Goal: Task Accomplishment & Management: Use online tool/utility

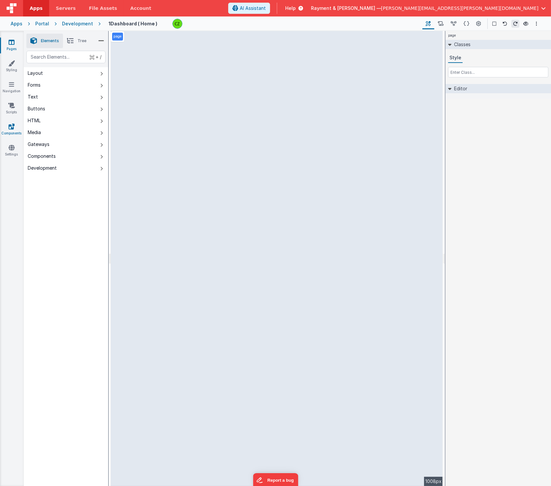
click at [11, 126] on icon at bounding box center [12, 126] width 6 height 7
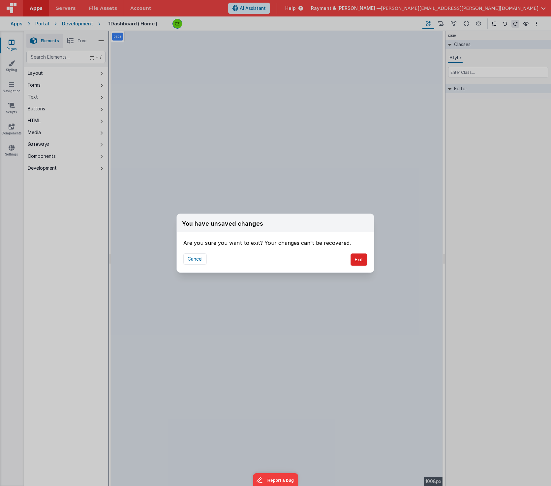
click at [360, 259] on button "Exit" at bounding box center [359, 260] width 17 height 13
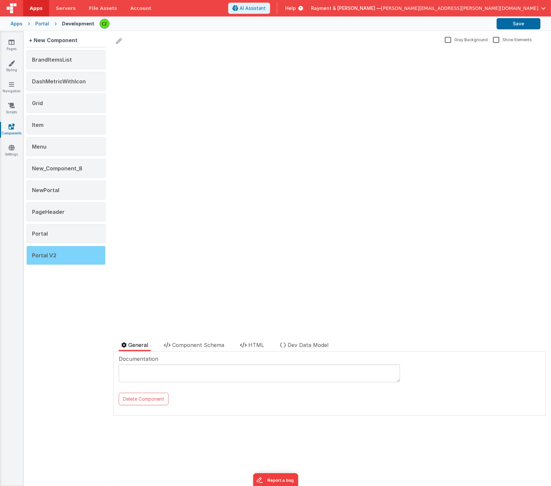
click at [61, 249] on div "Portal V2" at bounding box center [65, 255] width 79 height 19
click at [216, 50] on html at bounding box center [329, 49] width 432 height 3
click at [195, 347] on span "Component Schema" at bounding box center [198, 345] width 52 height 7
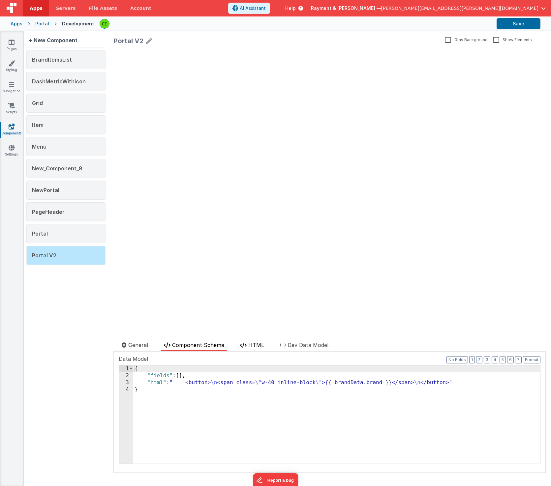
click at [261, 345] on span "HTML" at bounding box center [256, 345] width 16 height 7
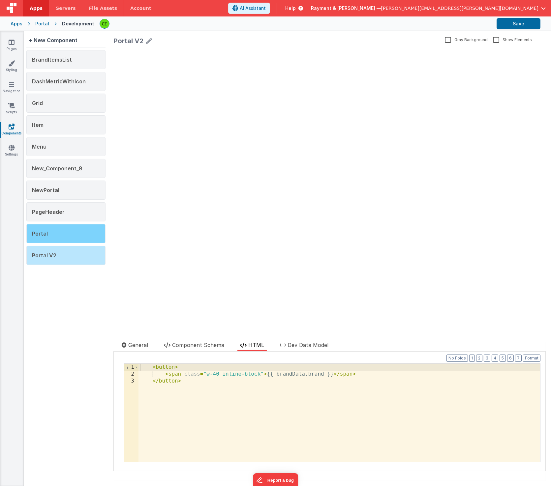
click at [51, 231] on div "Portal" at bounding box center [65, 233] width 79 height 19
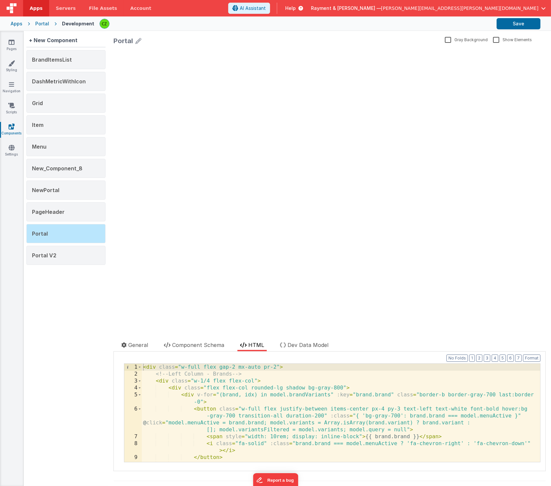
click at [214, 50] on html at bounding box center [329, 49] width 432 height 3
click at [200, 341] on li "Component Schema" at bounding box center [194, 346] width 66 height 10
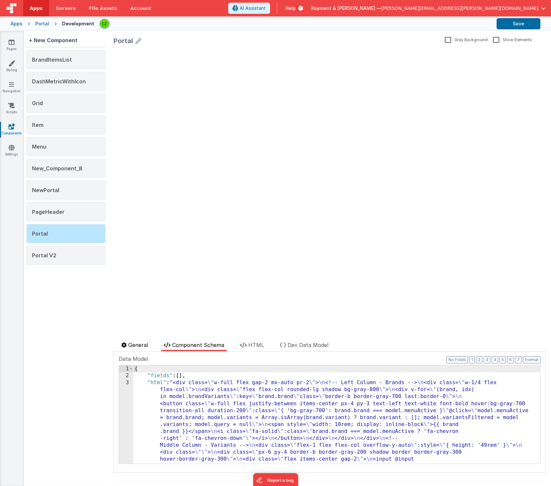
click at [137, 346] on span "General" at bounding box center [138, 345] width 20 height 7
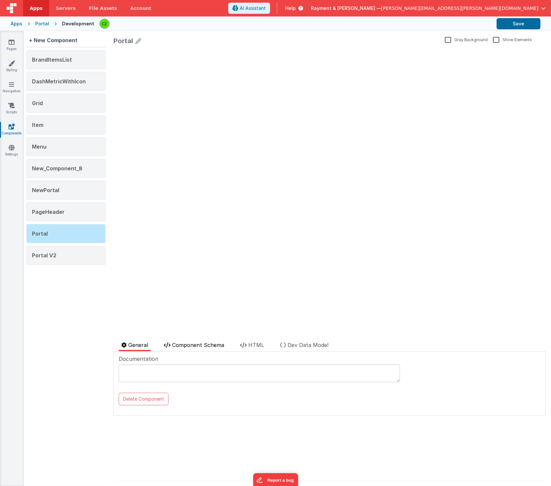
click at [184, 342] on li "Component Schema" at bounding box center [194, 346] width 66 height 10
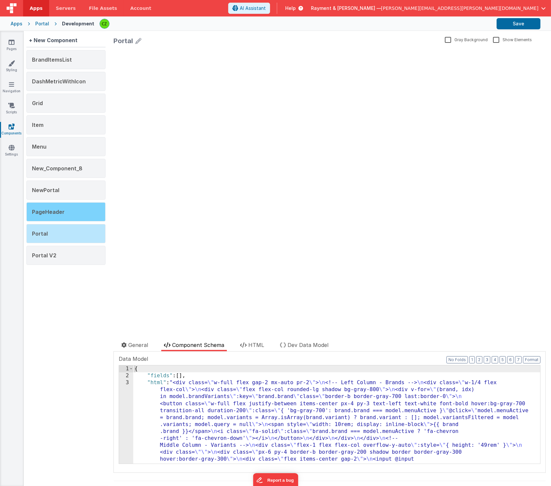
click at [67, 203] on div "PageHeader" at bounding box center [65, 212] width 79 height 19
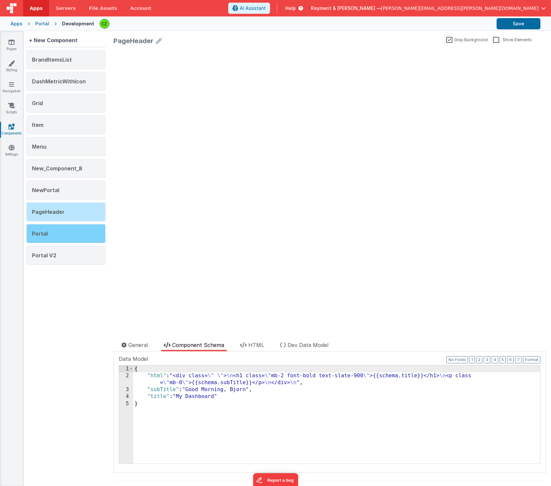
click at [54, 233] on div "Portal" at bounding box center [65, 233] width 79 height 19
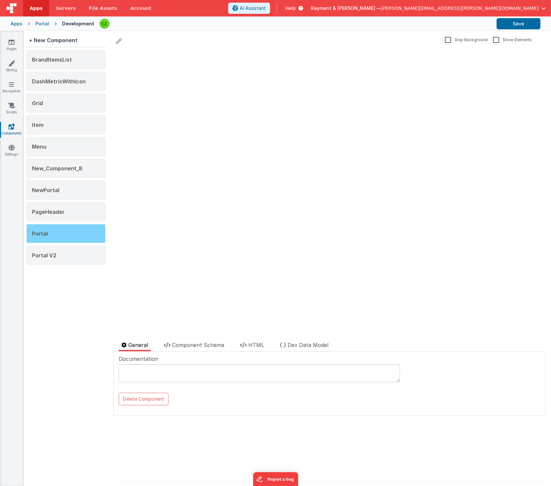
click at [49, 233] on div "Portal" at bounding box center [65, 233] width 79 height 19
click at [296, 50] on html at bounding box center [329, 49] width 432 height 3
click at [211, 338] on div "Portal Gray Background Show Elements General Component Schema HTML Dev Data Mod…" at bounding box center [329, 258] width 443 height 455
click at [209, 344] on span "Component Schema" at bounding box center [198, 345] width 52 height 7
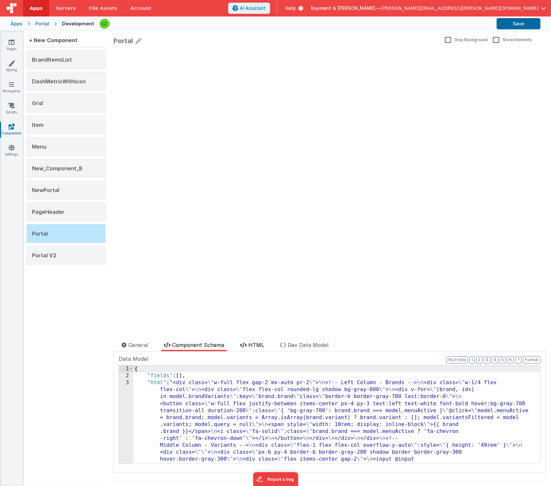
click at [259, 342] on li "HTML" at bounding box center [251, 346] width 29 height 10
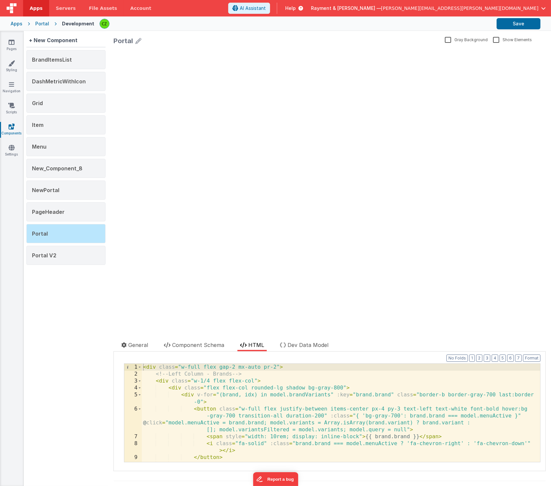
click at [238, 400] on div "< div class = "w-full flex gap-2 mx-auto pr-2" > <!-- Left Column - Brands --> …" at bounding box center [341, 420] width 399 height 112
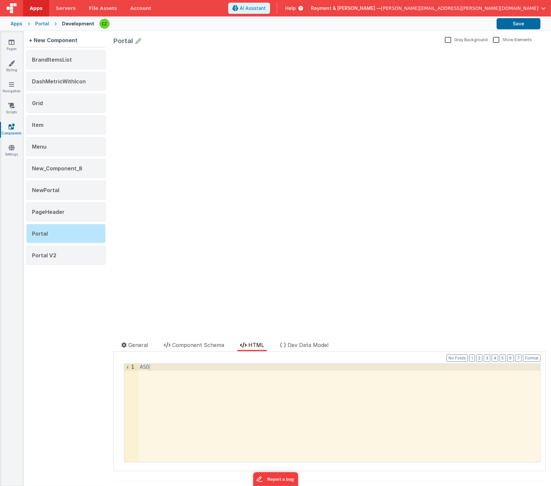
click at [284, 50] on html at bounding box center [329, 49] width 432 height 3
click at [302, 50] on html at bounding box center [329, 49] width 432 height 3
click at [223, 444] on div "ASD" at bounding box center [340, 420] width 402 height 112
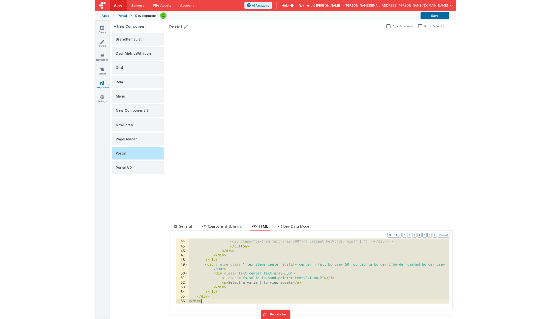
scroll to position [389, 0]
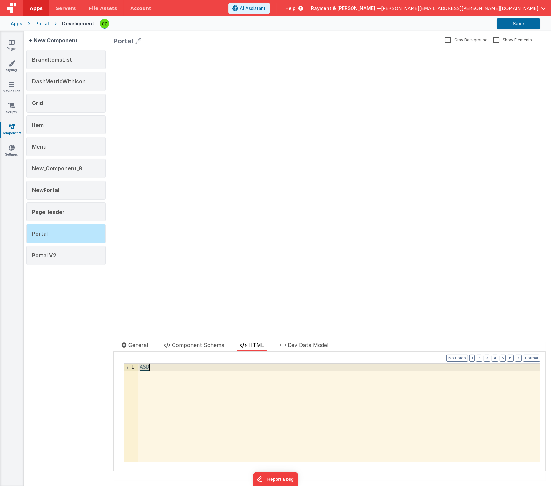
click at [221, 50] on html at bounding box center [329, 49] width 432 height 3
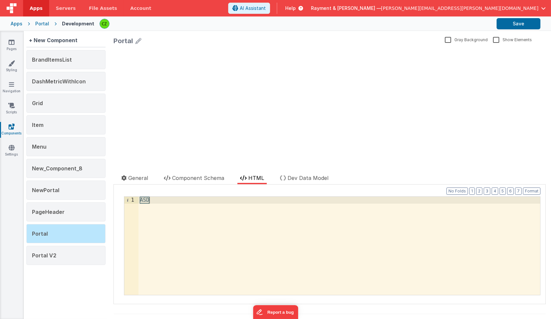
click at [237, 50] on html at bounding box center [329, 49] width 432 height 3
click at [222, 241] on div "ASD" at bounding box center [340, 253] width 402 height 112
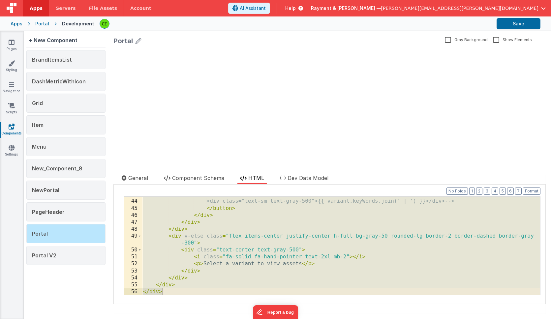
click at [267, 50] on html at bounding box center [329, 49] width 432 height 3
click at [431, 50] on html at bounding box center [329, 49] width 432 height 3
click at [52, 209] on span "PageHeader" at bounding box center [48, 212] width 33 height 7
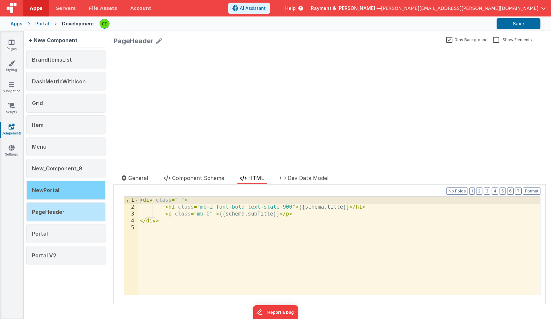
click at [57, 190] on span "NewPortal" at bounding box center [45, 190] width 27 height 7
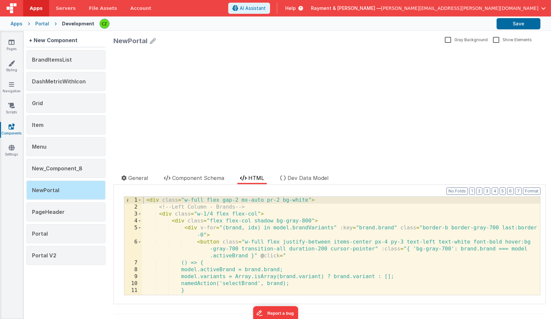
click at [212, 50] on html at bounding box center [329, 49] width 432 height 3
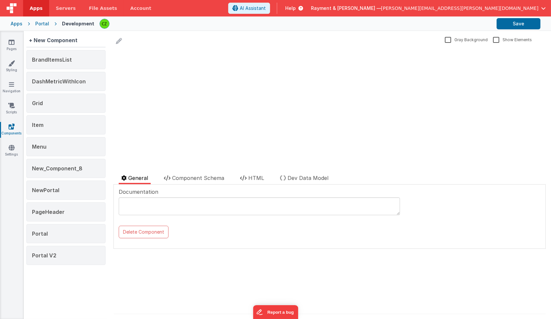
click at [522, 8] on span "[PERSON_NAME][EMAIL_ADDRESS][PERSON_NAME][DOMAIN_NAME]" at bounding box center [459, 8] width 157 height 7
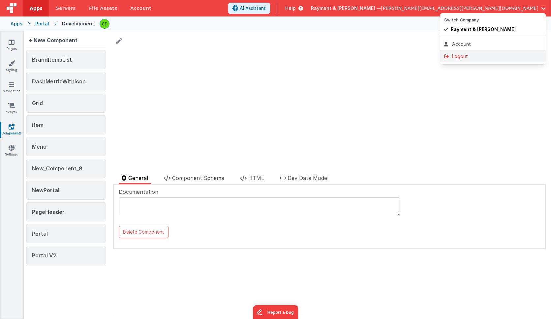
click at [465, 53] on div "Logout" at bounding box center [493, 56] width 98 height 7
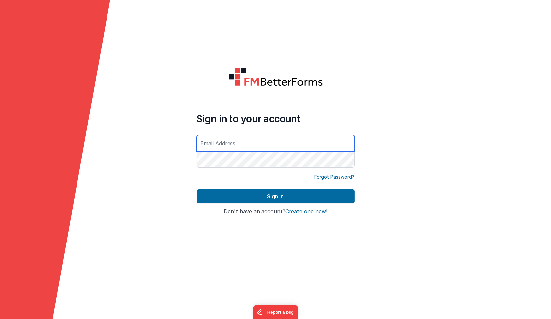
type input "[PERSON_NAME][EMAIL_ADDRESS][PERSON_NAME][DOMAIN_NAME]"
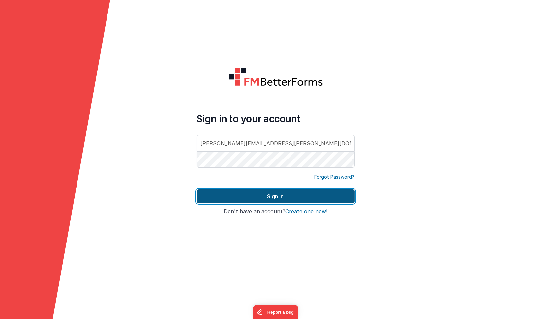
click at [287, 200] on button "Sign In" at bounding box center [276, 197] width 158 height 14
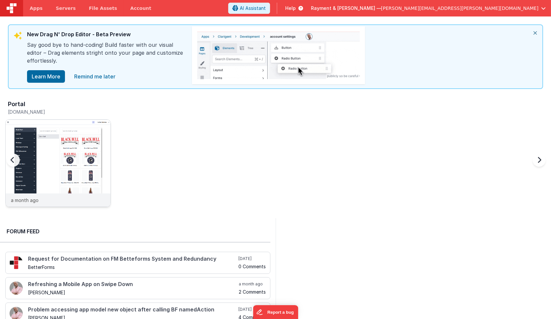
click at [52, 141] on img at bounding box center [58, 172] width 105 height 105
click at [265, 193] on div "Portal [DOMAIN_NAME] a month ago" at bounding box center [278, 155] width 546 height 115
click at [214, 196] on div "Portal [DOMAIN_NAME] a month ago" at bounding box center [278, 155] width 546 height 115
click at [66, 165] on img at bounding box center [58, 172] width 105 height 105
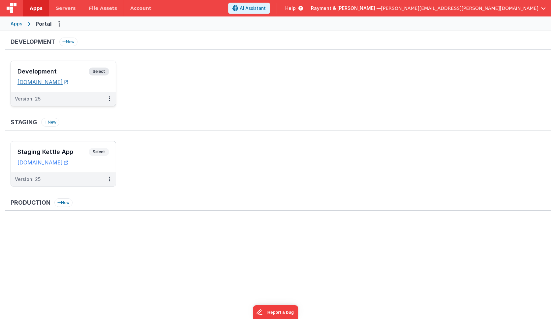
click at [66, 80] on link "[DOMAIN_NAME]" at bounding box center [42, 82] width 50 height 7
click at [71, 71] on h3 "Development" at bounding box center [52, 71] width 71 height 7
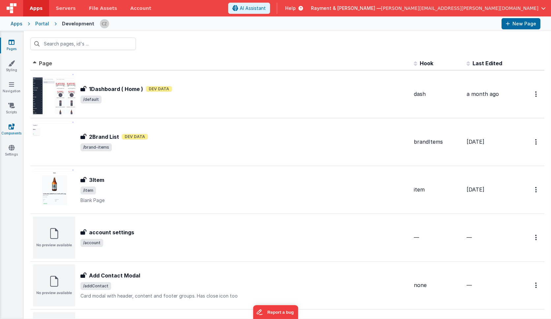
click at [12, 125] on icon at bounding box center [12, 126] width 6 height 7
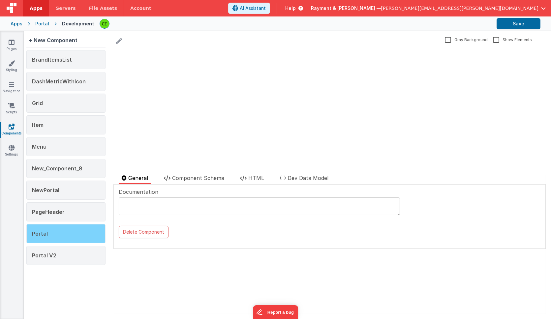
click at [48, 233] on div "Portal" at bounding box center [65, 233] width 79 height 19
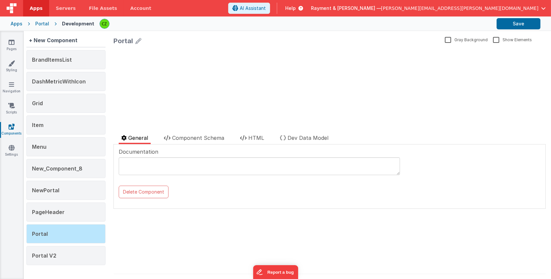
click at [32, 6] on span "Apps" at bounding box center [36, 8] width 13 height 7
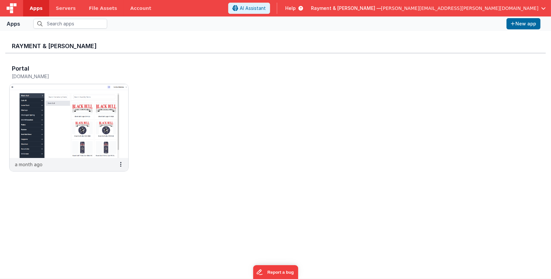
click at [207, 118] on div "Portal [DOMAIN_NAME] a month ago" at bounding box center [275, 119] width 541 height 133
click at [70, 115] on img at bounding box center [69, 121] width 119 height 74
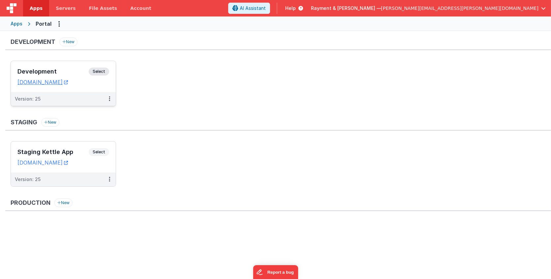
click at [67, 68] on h3 "Development" at bounding box center [52, 71] width 71 height 7
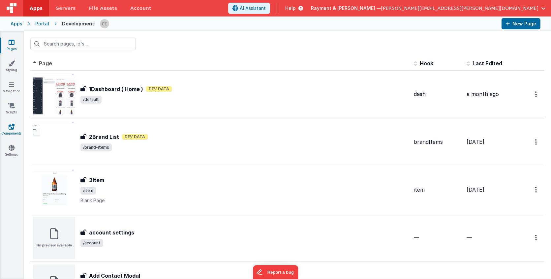
click at [12, 128] on icon at bounding box center [12, 126] width 6 height 7
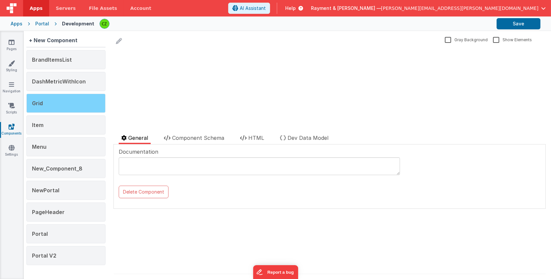
click at [70, 97] on div "Grid" at bounding box center [65, 103] width 79 height 19
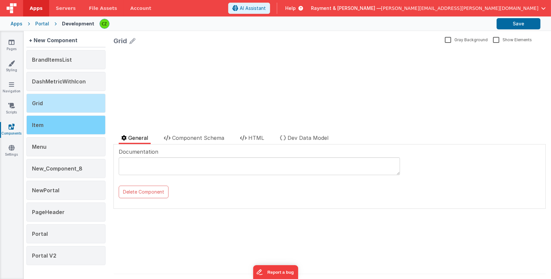
click at [61, 117] on div "Item" at bounding box center [65, 124] width 79 height 19
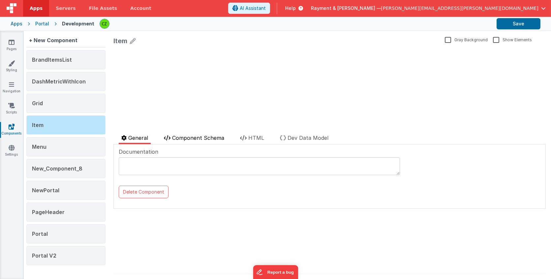
click at [196, 141] on span "Component Schema" at bounding box center [198, 138] width 52 height 7
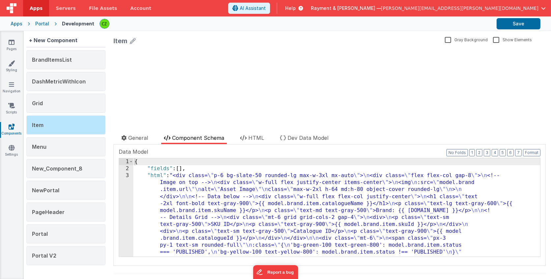
click at [193, 50] on html at bounding box center [329, 49] width 432 height 3
click at [379, 50] on html at bounding box center [329, 49] width 432 height 3
click at [466, 10] on span "[PERSON_NAME][EMAIL_ADDRESS][PERSON_NAME][DOMAIN_NAME]" at bounding box center [459, 8] width 157 height 7
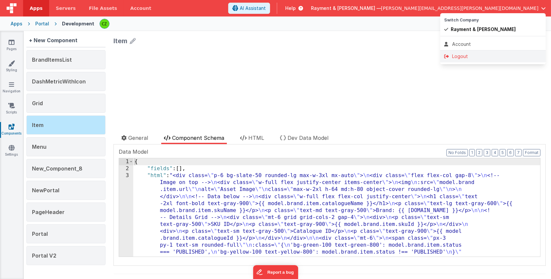
click at [465, 53] on div "Logout" at bounding box center [493, 56] width 98 height 7
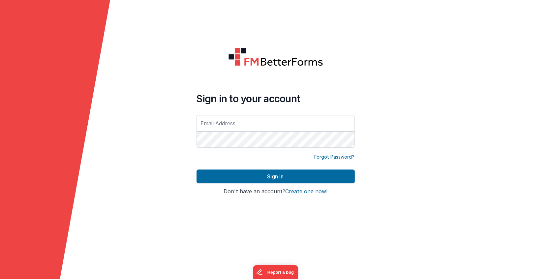
click at [123, 113] on form "Sign in to your account Forgot Password? Sign In Sign in with Google Don't have…" at bounding box center [275, 139] width 551 height 279
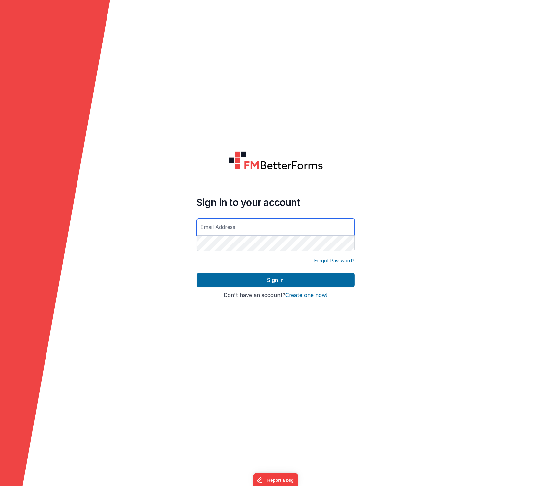
type input "[PERSON_NAME][EMAIL_ADDRESS][PERSON_NAME][DOMAIN_NAME]"
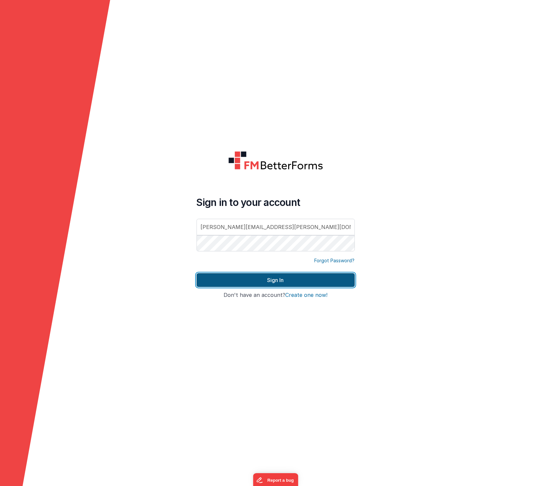
click at [264, 281] on button "Sign In" at bounding box center [276, 280] width 158 height 14
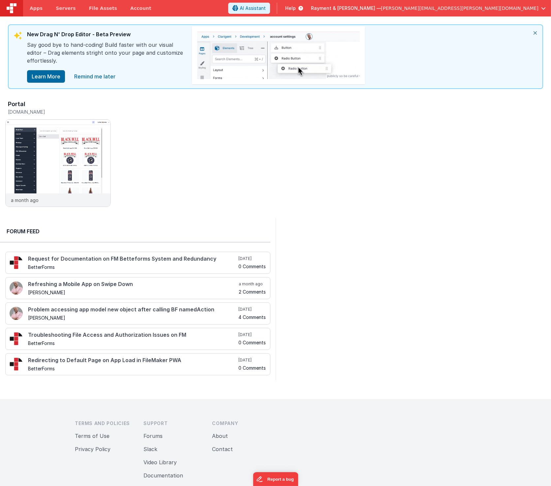
click at [393, 242] on div at bounding box center [414, 299] width 276 height 163
click at [354, 265] on div at bounding box center [414, 299] width 276 height 163
click at [55, 150] on img at bounding box center [58, 172] width 105 height 105
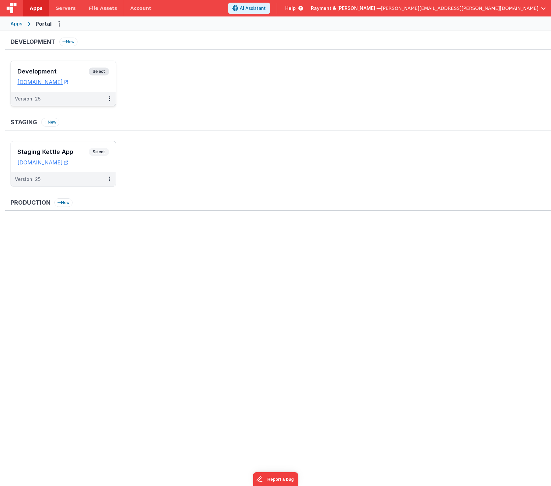
click at [76, 66] on div "Development Select URLs raymentcollinsdev.clientportal.cloud" at bounding box center [63, 76] width 105 height 31
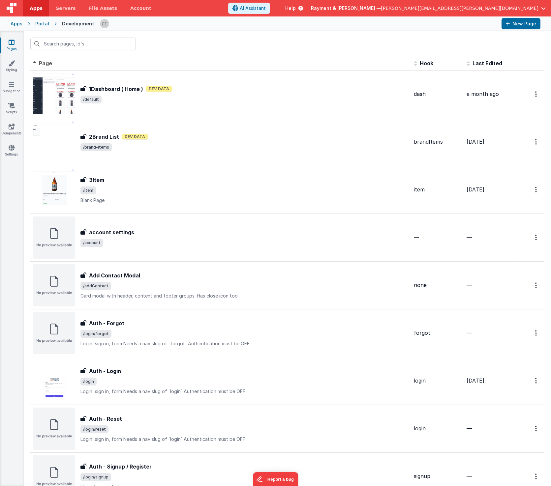
click at [14, 119] on div "Pages Styling Navigation Scripts Components Settings" at bounding box center [12, 258] width 24 height 455
click at [13, 126] on icon at bounding box center [12, 126] width 6 height 7
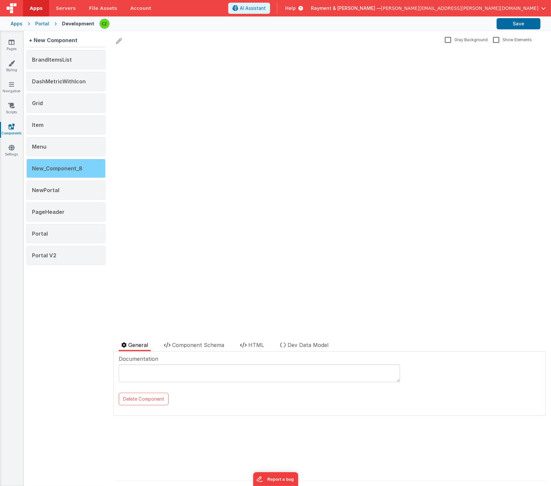
click at [66, 160] on div "New_Component_8" at bounding box center [65, 168] width 79 height 19
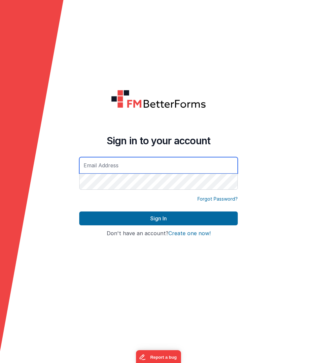
type input "[PERSON_NAME][EMAIL_ADDRESS][PERSON_NAME][DOMAIN_NAME]"
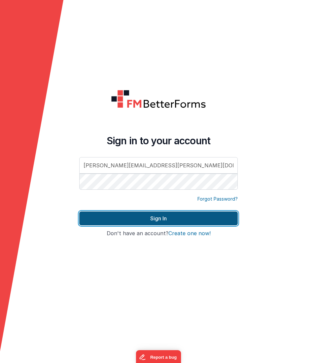
click at [150, 223] on button "Sign In" at bounding box center [158, 219] width 158 height 14
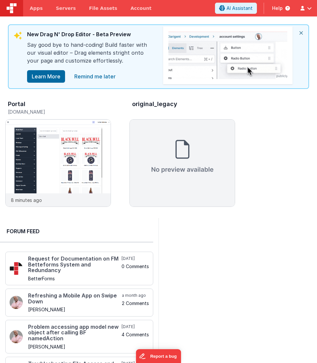
click at [302, 31] on icon "close" at bounding box center [301, 33] width 15 height 16
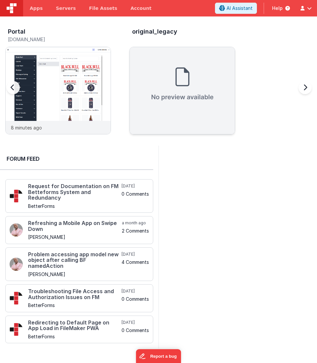
click at [197, 87] on img at bounding box center [182, 84] width 105 height 74
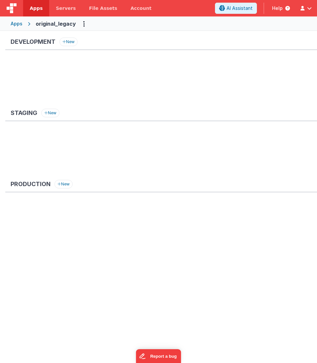
click at [66, 59] on div "Development New" at bounding box center [160, 71] width 311 height 66
click at [72, 42] on button "New" at bounding box center [68, 42] width 18 height 9
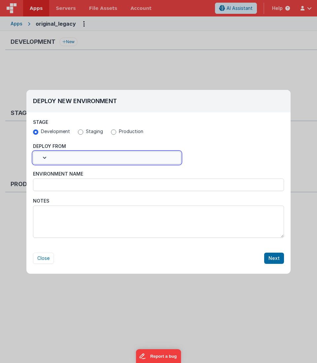
click at [65, 153] on button "button" at bounding box center [107, 158] width 148 height 13
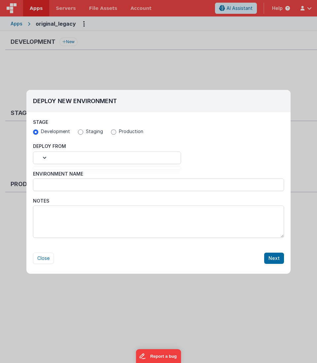
click at [45, 158] on div at bounding box center [158, 181] width 317 height 363
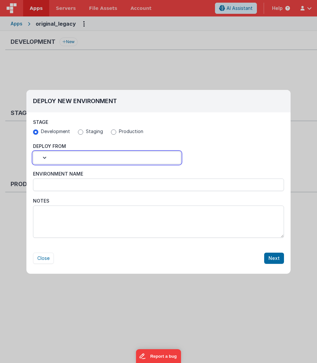
click at [45, 158] on icon "button" at bounding box center [44, 158] width 3 height 2
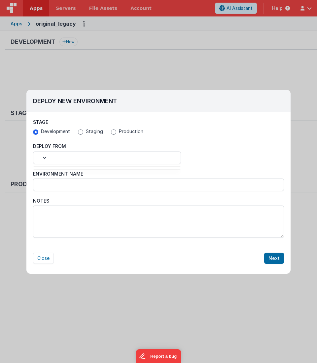
click at [85, 134] on div at bounding box center [158, 181] width 317 height 363
click at [43, 131] on span "Development" at bounding box center [55, 131] width 29 height 7
click at [38, 131] on input "Development" at bounding box center [35, 132] width 5 height 5
click at [274, 255] on button "Next" at bounding box center [274, 258] width 20 height 11
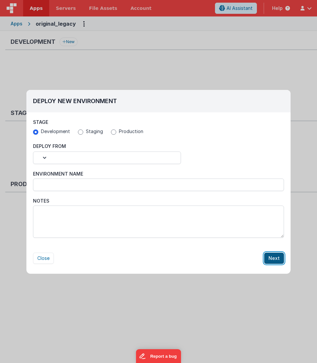
click at [274, 255] on button "Next" at bounding box center [274, 258] width 20 height 11
click at [45, 255] on button "Close" at bounding box center [43, 258] width 21 height 11
radio input "false"
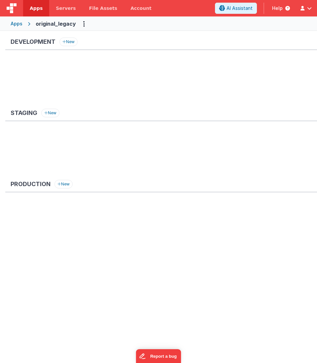
click at [42, 74] on ul at bounding box center [164, 82] width 306 height 43
click at [68, 42] on button "New" at bounding box center [68, 42] width 18 height 9
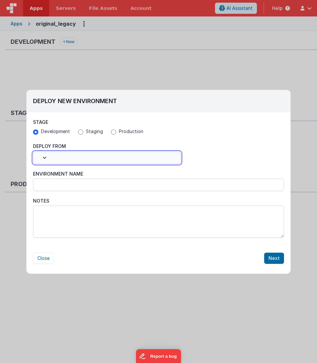
click at [37, 152] on button "button" at bounding box center [107, 158] width 148 height 13
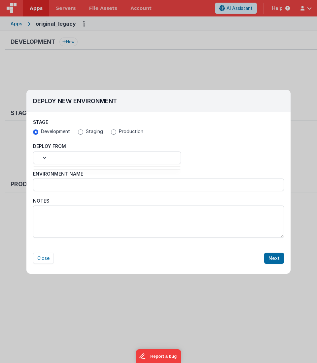
click at [43, 157] on div at bounding box center [158, 181] width 317 height 363
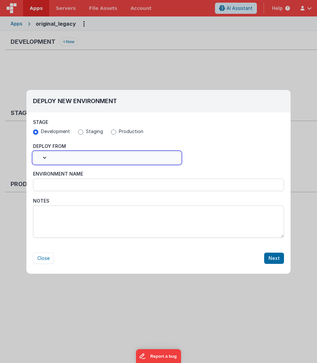
click at [44, 158] on icon "button" at bounding box center [44, 158] width 3 height 2
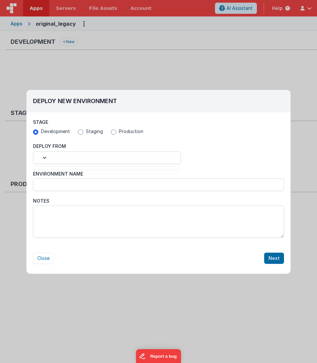
click at [50, 188] on div at bounding box center [158, 181] width 317 height 363
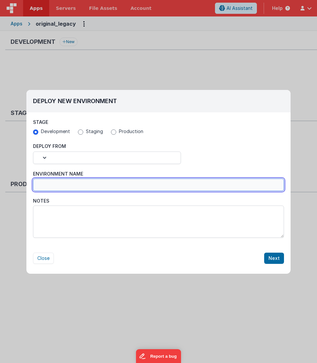
click at [45, 184] on input "Environment Name" at bounding box center [158, 185] width 251 height 13
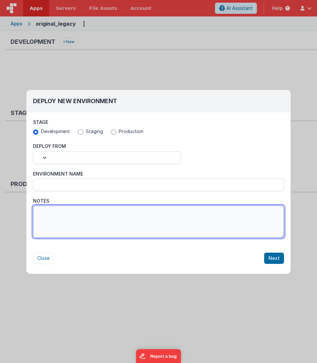
click at [45, 225] on textarea "Notes" at bounding box center [158, 222] width 251 height 32
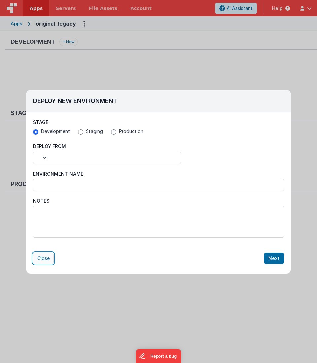
click at [43, 257] on button "Close" at bounding box center [43, 258] width 21 height 11
radio input "false"
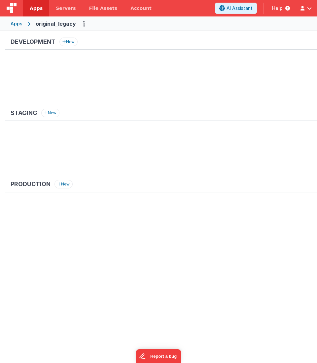
click at [16, 24] on div "Apps" at bounding box center [17, 23] width 12 height 7
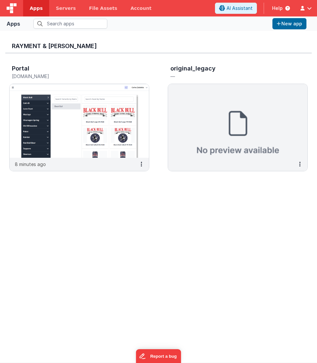
click at [13, 24] on div "Apps" at bounding box center [14, 24] width 14 height 8
click at [300, 163] on button at bounding box center [299, 164] width 15 height 13
click at [277, 177] on link "Settings" at bounding box center [285, 178] width 46 height 12
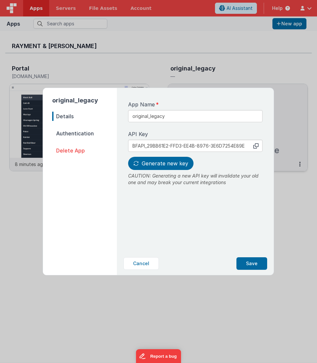
click at [67, 128] on nav "Details Authentication Delete App" at bounding box center [84, 191] width 65 height 158
click at [66, 137] on span "Authentication" at bounding box center [84, 133] width 65 height 9
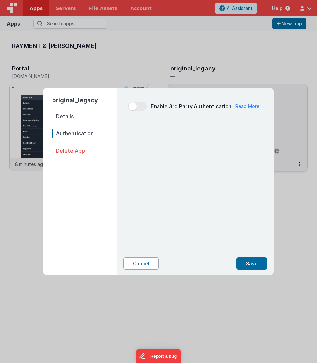
click at [144, 263] on button "Cancel" at bounding box center [140, 264] width 35 height 13
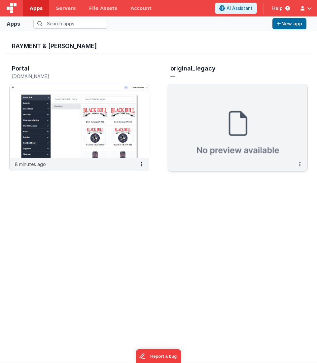
click at [229, 104] on img at bounding box center [237, 121] width 139 height 74
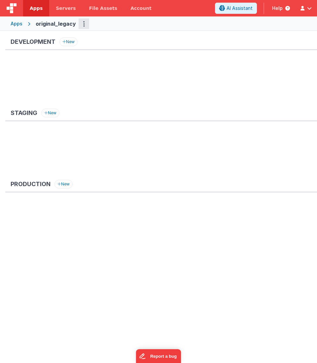
click at [81, 27] on button "Options" at bounding box center [83, 23] width 11 height 11
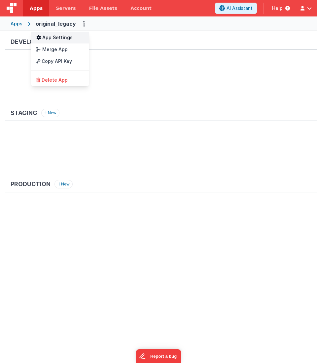
click at [59, 37] on link "App Settings" at bounding box center [60, 38] width 58 height 12
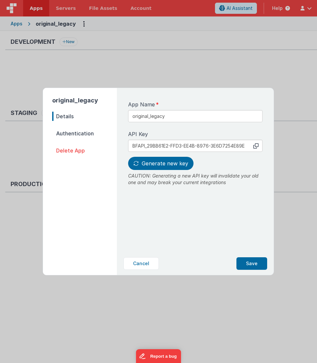
click at [68, 132] on span "Authentication" at bounding box center [84, 133] width 65 height 9
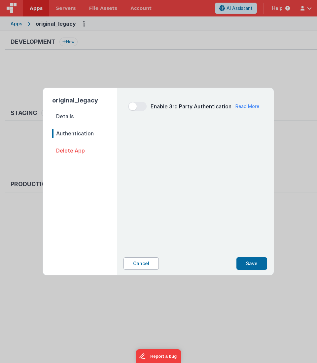
click at [135, 266] on button "Cancel" at bounding box center [140, 264] width 35 height 13
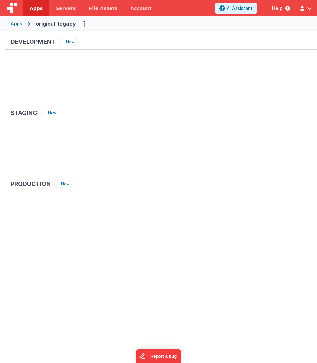
click at [16, 23] on div "Apps" at bounding box center [17, 23] width 12 height 7
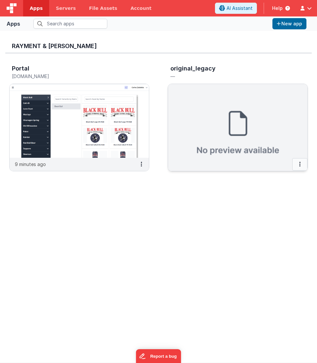
click at [299, 167] on button at bounding box center [299, 164] width 15 height 13
click at [276, 213] on link "Delete App" at bounding box center [285, 214] width 46 height 12
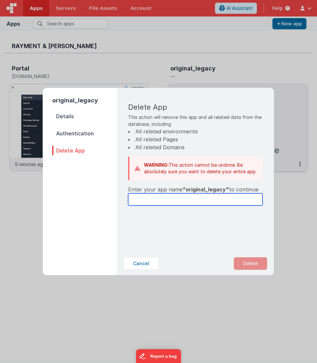
click at [203, 198] on input "text" at bounding box center [195, 200] width 134 height 12
click at [197, 190] on span ""original_legacy"" at bounding box center [205, 189] width 46 height 7
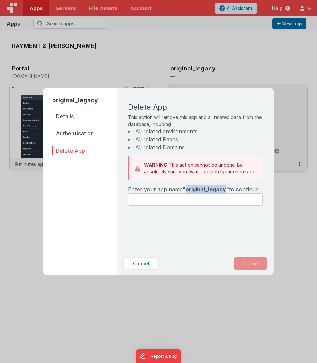
click at [197, 190] on span ""original_legacy"" at bounding box center [205, 189] width 46 height 7
copy span "original_legacy"
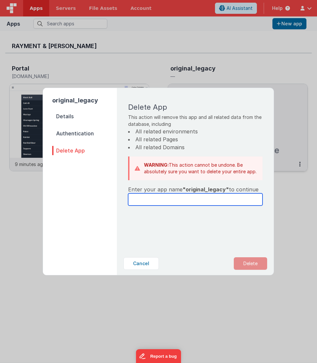
click at [176, 202] on input "text" at bounding box center [195, 200] width 134 height 12
paste input "original_legacy"
type input "original_legacy"
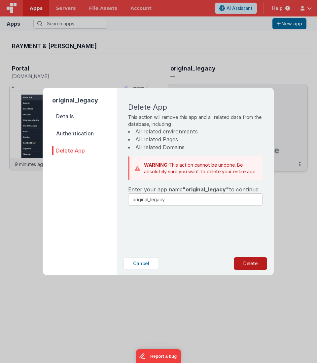
click at [247, 265] on button "Delete" at bounding box center [250, 264] width 33 height 13
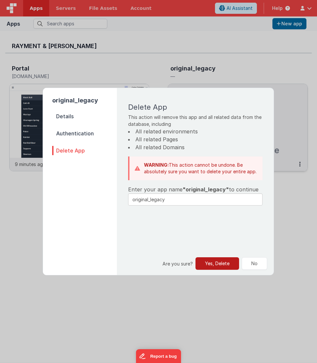
click at [216, 265] on button "Yes, Delete" at bounding box center [217, 264] width 44 height 13
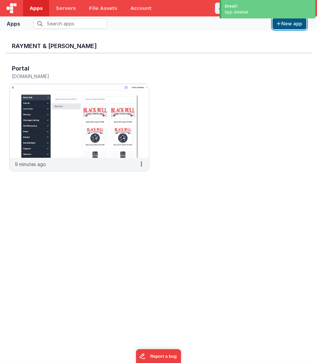
click at [292, 23] on button "New app" at bounding box center [289, 23] width 34 height 11
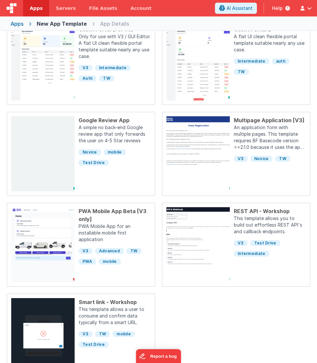
scroll to position [165, 0]
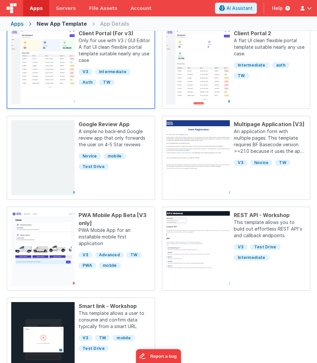
click at [109, 57] on p "Only for use with V3 / GUI Editor. A flat UI clean flexible portal template sui…" at bounding box center [114, 51] width 72 height 28
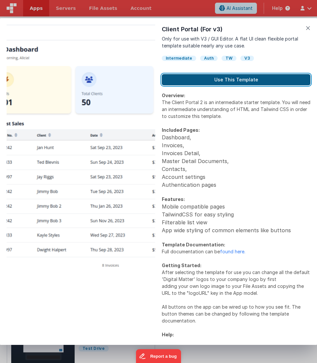
click at [217, 82] on button "Use This Template" at bounding box center [236, 79] width 148 height 11
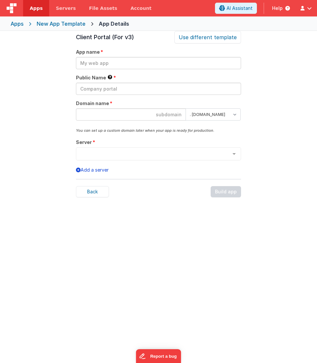
scroll to position [22, 0]
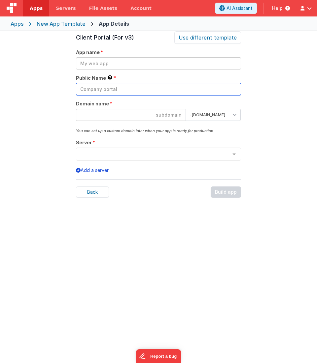
click at [143, 88] on input "text" at bounding box center [158, 89] width 165 height 12
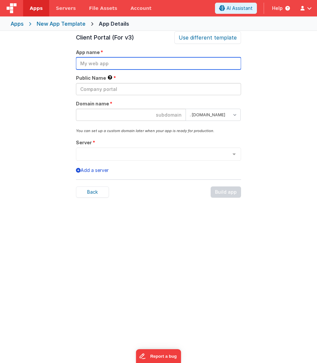
click at [118, 62] on input "text" at bounding box center [158, 63] width 165 height 12
paste input "original_legacy"
type input "original_legacy"
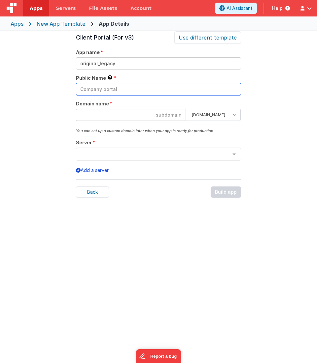
click at [107, 85] on input "text" at bounding box center [158, 89] width 165 height 12
paste input "original_legacy"
type input "original_legacy"
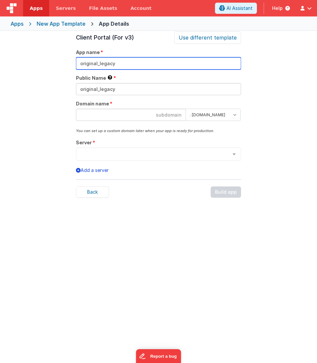
click at [121, 66] on input "original_legacy" at bounding box center [158, 63] width 165 height 12
type input "original_legacy_v2"
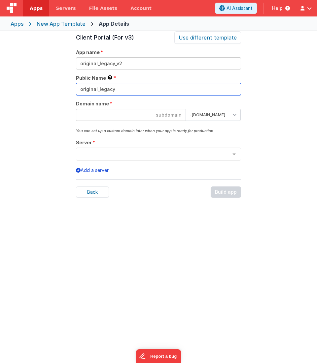
click at [120, 87] on input "original_legacy" at bounding box center [158, 89] width 165 height 12
type input "original_legacy_v2"
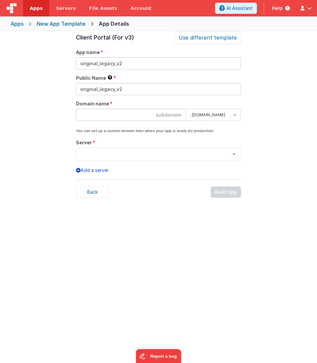
click at [124, 114] on input at bounding box center [131, 115] width 110 height 12
paste input "original_legacy"
type input "originallegacy"
click at [210, 118] on select ". [DOMAIN_NAME] . [DOMAIN_NAME]" at bounding box center [212, 115] width 55 height 12
select select "[DOMAIN_NAME]"
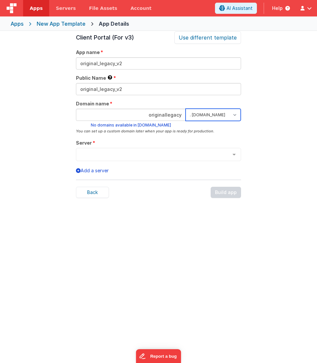
click at [185, 109] on select ". [DOMAIN_NAME] . [DOMAIN_NAME]" at bounding box center [212, 115] width 55 height 12
click at [272, 113] on div "App Details Preview AI Assistant Widget (For v3) Add an AI powered chat widget …" at bounding box center [158, 212] width 317 height 363
click at [183, 114] on input "originallegacy" at bounding box center [131, 115] width 110 height 12
type input "originaltemplate"
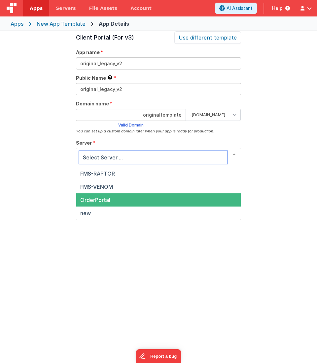
click at [95, 202] on span "OrderPortal" at bounding box center [95, 200] width 30 height 7
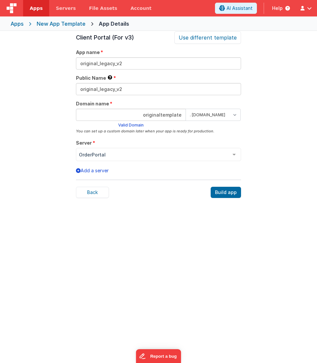
click at [36, 186] on div "App Details Preview AI Assistant Widget (For v3) Add an AI powered chat widget …" at bounding box center [158, 212] width 317 height 363
click at [228, 191] on div "Build app" at bounding box center [225, 192] width 30 height 11
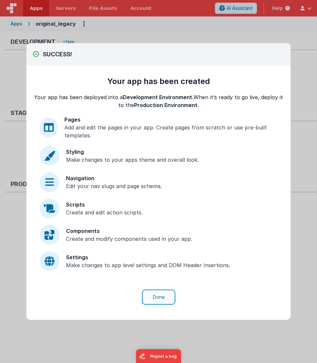
click at [157, 298] on button "Done" at bounding box center [158, 297] width 31 height 13
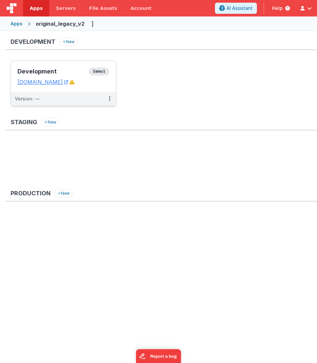
click at [69, 68] on div "Development Select" at bounding box center [63, 73] width 92 height 11
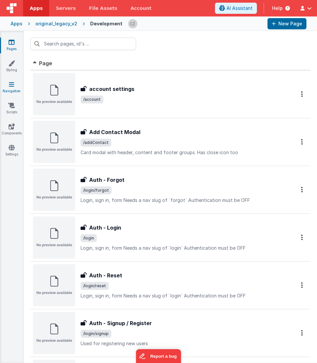
click at [13, 86] on icon at bounding box center [11, 84] width 5 height 7
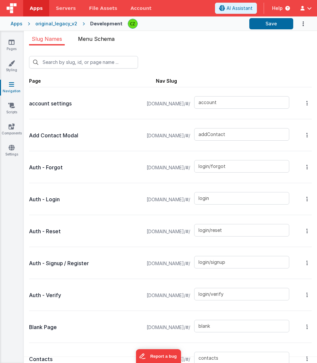
click at [88, 36] on span "Menu Schema" at bounding box center [96, 39] width 37 height 7
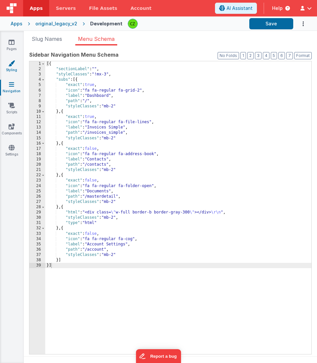
click at [11, 69] on link "Styling" at bounding box center [12, 66] width 24 height 13
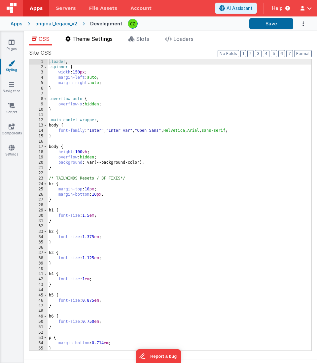
click at [76, 40] on span "Theme Settings" at bounding box center [92, 39] width 40 height 7
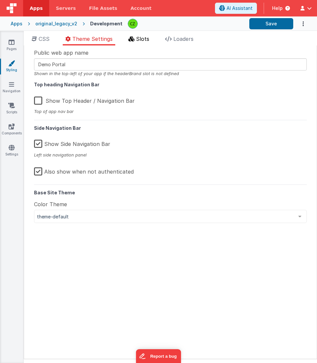
click at [134, 41] on icon at bounding box center [131, 38] width 6 height 5
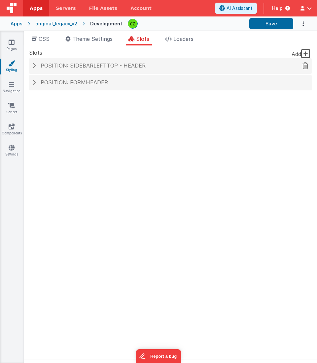
click at [34, 66] on span at bounding box center [33, 65] width 3 height 5
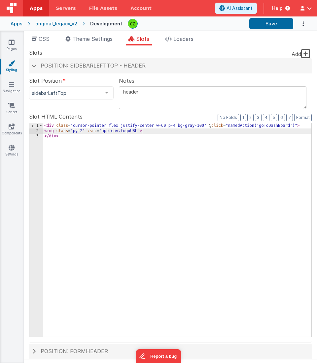
click at [146, 132] on div "< div class = "cursor-pointer flex justify-center w-60 p-4 bg-gray-100" @ click…" at bounding box center [177, 235] width 269 height 225
click at [123, 125] on div "< div class = "cursor-pointer flex justify-center w-60 p-4 bg-gray-100" @ click…" at bounding box center [177, 235] width 269 height 225
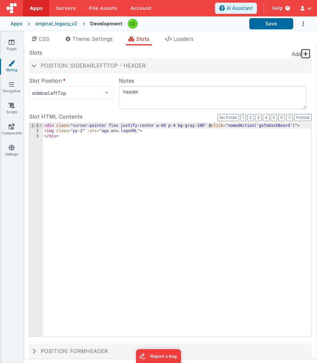
click at [105, 142] on div "< div class = "cursor-pointer flex justify-center w-60 p-4 bg-gray-100" @ click…" at bounding box center [177, 235] width 269 height 225
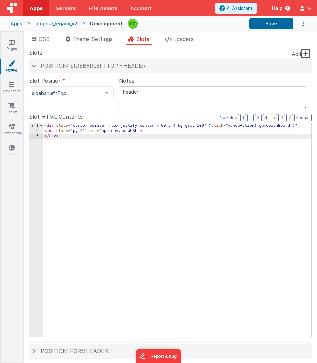
click at [102, 93] on div at bounding box center [106, 93] width 13 height 13
click at [100, 79] on label "Slot Position" at bounding box center [71, 81] width 84 height 8
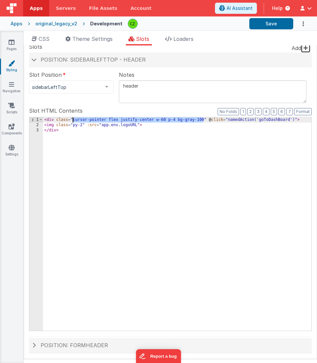
drag, startPoint x: 203, startPoint y: 118, endPoint x: 73, endPoint y: 117, distance: 129.3
click at [73, 117] on div "< div class = "cursor-pointer flex justify-center w-60 p-4 bg-gray-100" @ click…" at bounding box center [177, 229] width 269 height 225
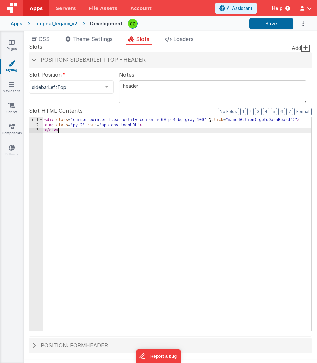
click at [134, 169] on div "< div class = "cursor-pointer flex justify-center w-60 p-4 bg-gray-100" @ click…" at bounding box center [177, 229] width 269 height 225
click at [82, 125] on div "< div class = "cursor-pointer flex justify-center w-60 p-4 bg-gray-100" @ click…" at bounding box center [177, 229] width 269 height 225
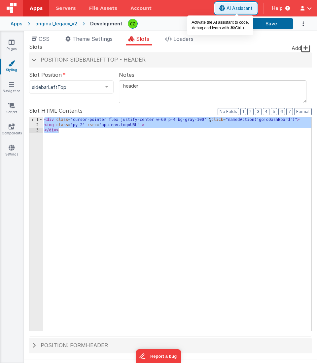
click at [234, 10] on span "AI Assistant" at bounding box center [239, 8] width 26 height 7
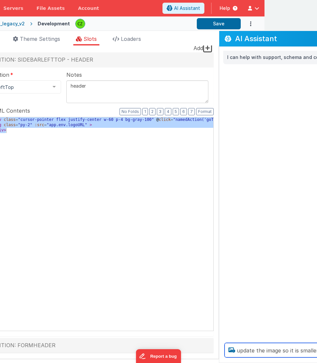
scroll to position [0, 54]
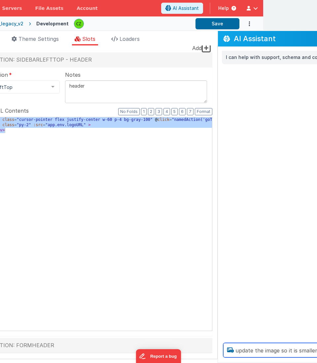
type textarea "update the image so it is smaller"
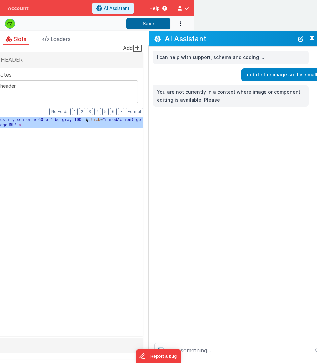
scroll to position [0, 136]
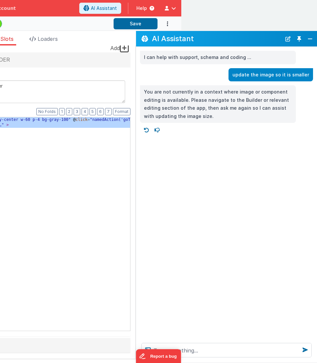
click at [64, 168] on div "< div class = "cursor-pointer flex justify-center w-60 p-4 bg-gray-100" @ click…" at bounding box center [41, 229] width 269 height 225
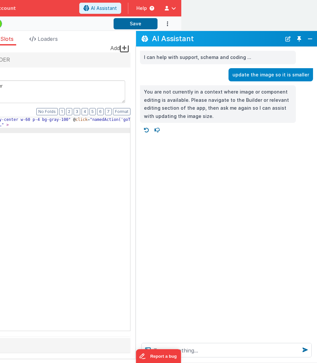
click at [89, 161] on div "< div class = "cursor-pointer flex justify-center w-60 p-4 bg-gray-100" @ click…" at bounding box center [41, 229] width 269 height 225
click at [90, 141] on div "< div class = "cursor-pointer flex justify-center w-60 p-4 bg-gray-100" @ click…" at bounding box center [41, 229] width 269 height 225
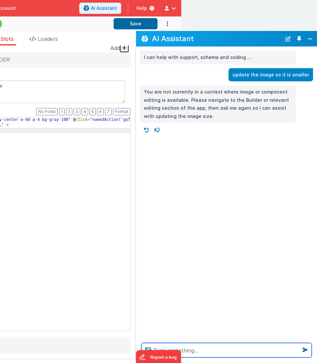
click at [189, 350] on textarea at bounding box center [226, 350] width 170 height 15
type textarea "okay a"
click at [205, 345] on textarea "okay a" at bounding box center [226, 350] width 170 height 15
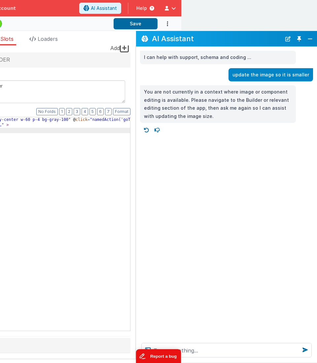
click at [157, 354] on button "Report a bug" at bounding box center [158, 357] width 45 height 14
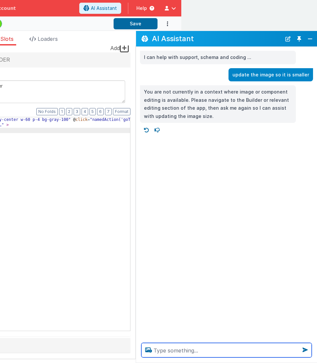
click at [163, 353] on textarea at bounding box center [226, 350] width 170 height 15
type textarea "okay"
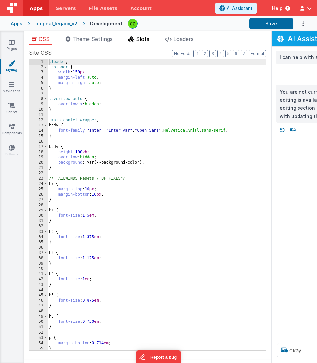
click at [149, 43] on li "Slots" at bounding box center [139, 40] width 26 height 11
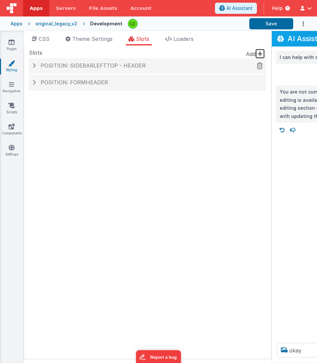
click at [52, 67] on span "Position: sidebarLeftTop - header" at bounding box center [93, 65] width 105 height 7
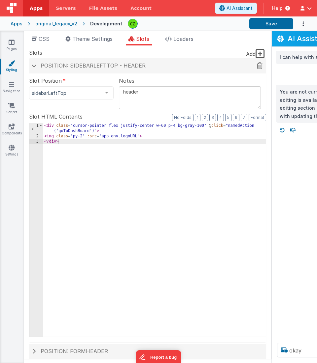
click at [33, 64] on span at bounding box center [33, 65] width 5 height 3
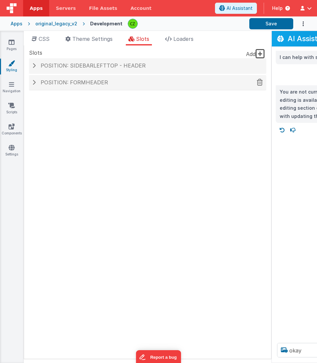
click at [36, 82] on h4 "Position: formHeader" at bounding box center [147, 83] width 230 height 6
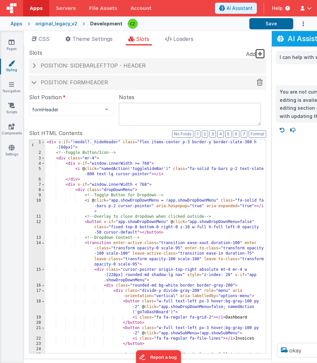
click at [35, 83] on span at bounding box center [33, 82] width 5 height 3
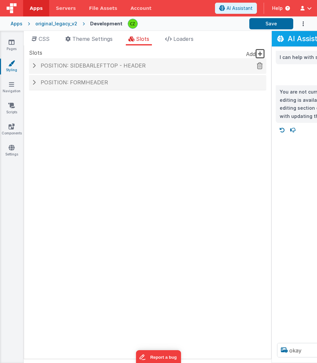
click at [55, 69] on div "Position: sidebarLeftTop - header" at bounding box center [147, 65] width 237 height 15
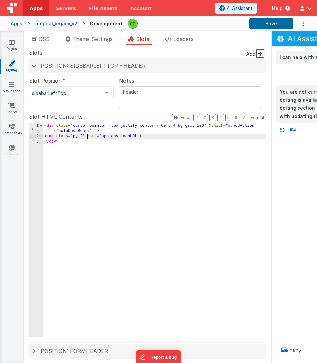
click at [87, 137] on div "< div class = "cursor-pointer flex justify-center w-60 p-4 bg-gray-100" @ click…" at bounding box center [154, 238] width 223 height 230
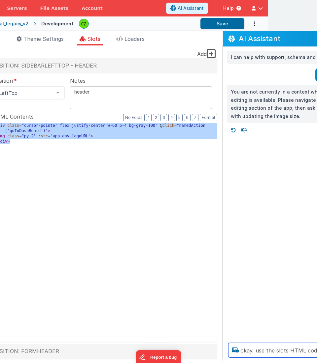
scroll to position [0, 50]
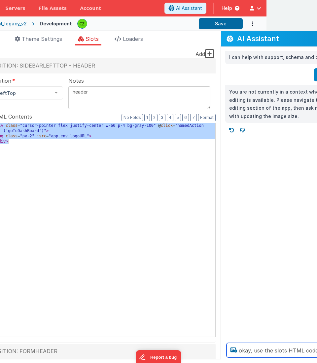
paste textarea "<div class="cursor-pointer flex justify-center w-60 p-4 bg-gray-100" @click="na…"
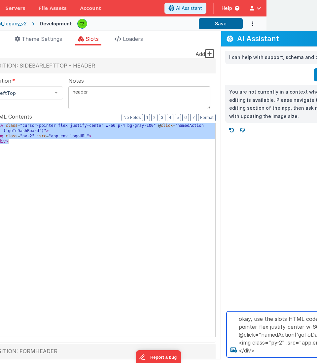
type textarea "okay, use the slots HTML code <div class="cursor-pointer flex justify-center w-…"
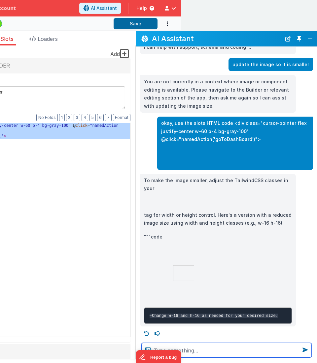
scroll to position [11, 0]
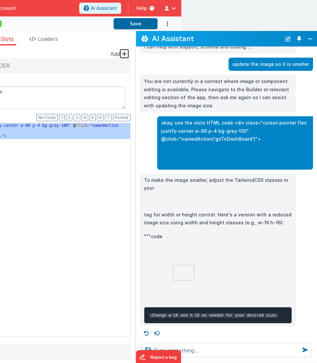
click at [194, 266] on div at bounding box center [183, 273] width 79 height 53
click at [173, 266] on img at bounding box center [183, 273] width 21 height 21
click at [44, 147] on div "< div class = "cursor-pointer flex justify-center w-60 p-4 bg-gray-100" @ click…" at bounding box center [18, 238] width 223 height 230
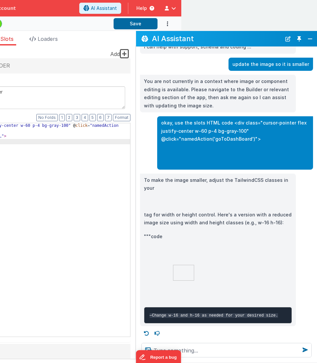
click at [237, 39] on h2 "AI Assistant" at bounding box center [216, 39] width 129 height 8
click at [301, 38] on button "Toggle Pin" at bounding box center [298, 38] width 9 height 9
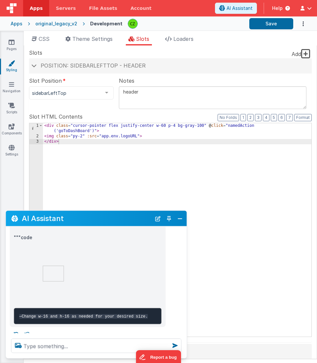
scroll to position [195, 0]
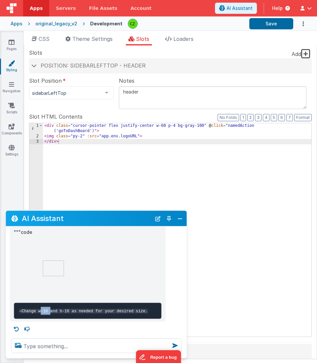
drag, startPoint x: 38, startPoint y: 312, endPoint x: 48, endPoint y: 312, distance: 9.6
click at [48, 312] on code "—Change w-16 and h-16 as needed for your desired size." at bounding box center [83, 311] width 128 height 5
copy code "w-16"
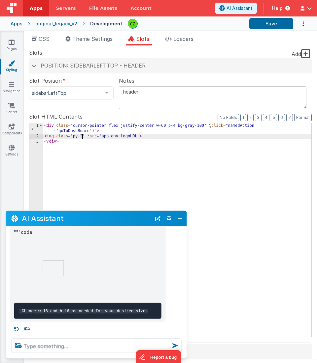
click at [81, 137] on div "< div class = "cursor-pointer flex justify-center w-60 p-4 bg-gray-100" @ click…" at bounding box center [177, 238] width 268 height 230
paste textarea
click at [272, 28] on button "Save" at bounding box center [271, 23] width 44 height 11
click at [14, 44] on icon at bounding box center [12, 42] width 6 height 7
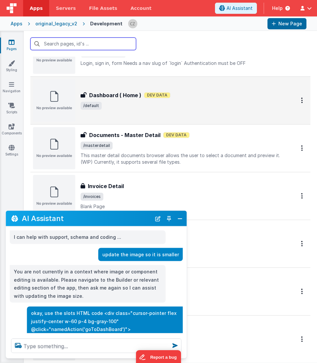
scroll to position [473, 0]
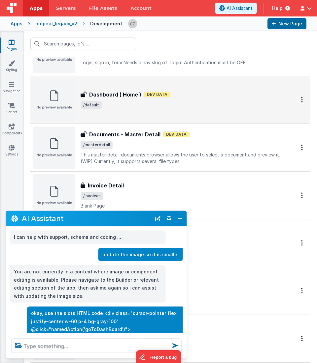
click at [149, 109] on div "Dashboard ( Home ) Dashboard ( Home ) Dev Data /default" at bounding box center [156, 100] width 247 height 42
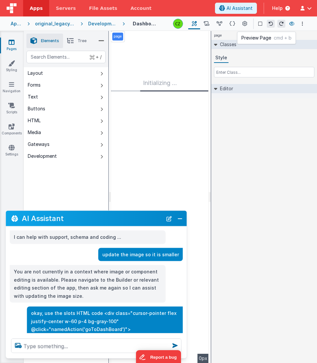
click at [292, 22] on icon at bounding box center [291, 23] width 5 height 5
